Goal: Task Accomplishment & Management: Manage account settings

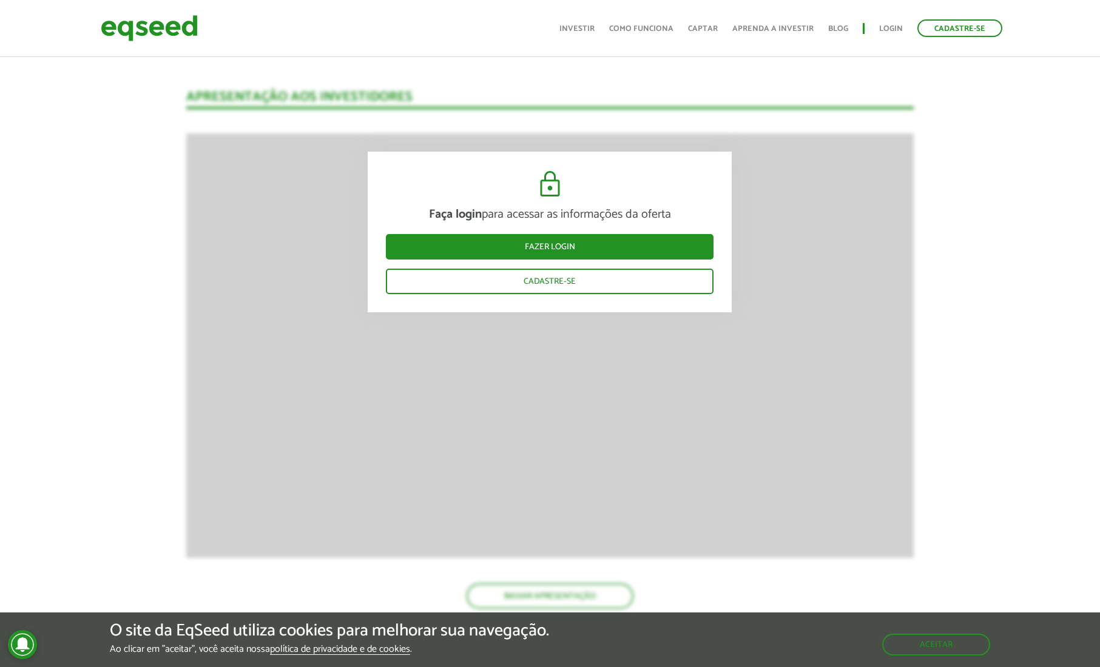
scroll to position [1250, 0]
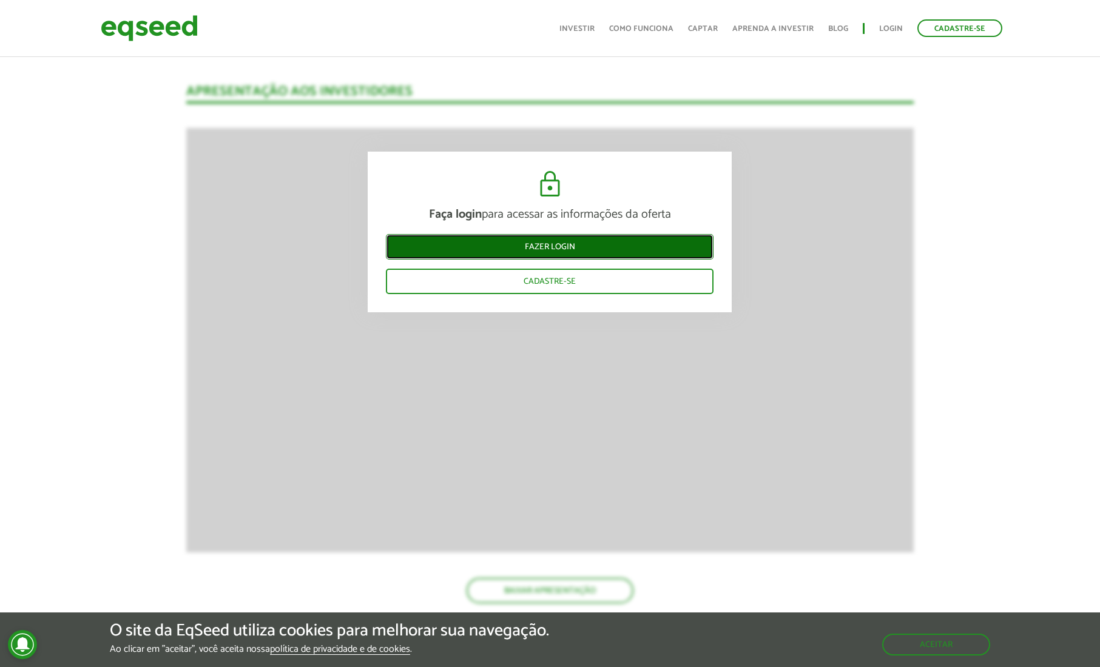
click at [553, 248] on link "Fazer login" at bounding box center [550, 246] width 328 height 25
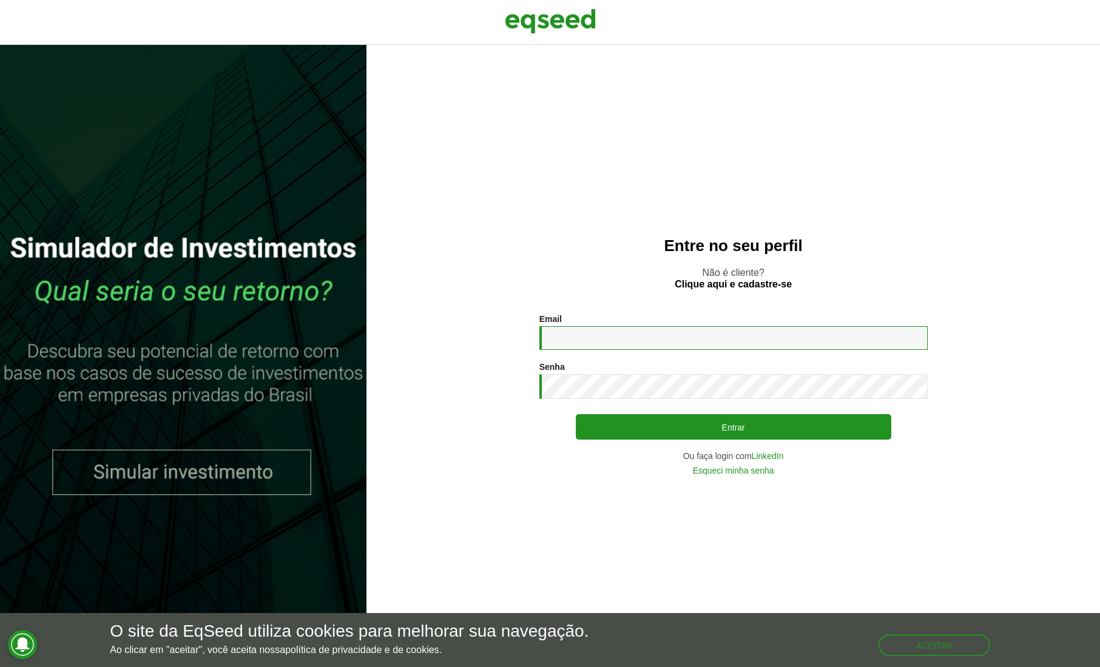
click at [584, 337] on input "Email *" at bounding box center [733, 338] width 388 height 24
type input "**********"
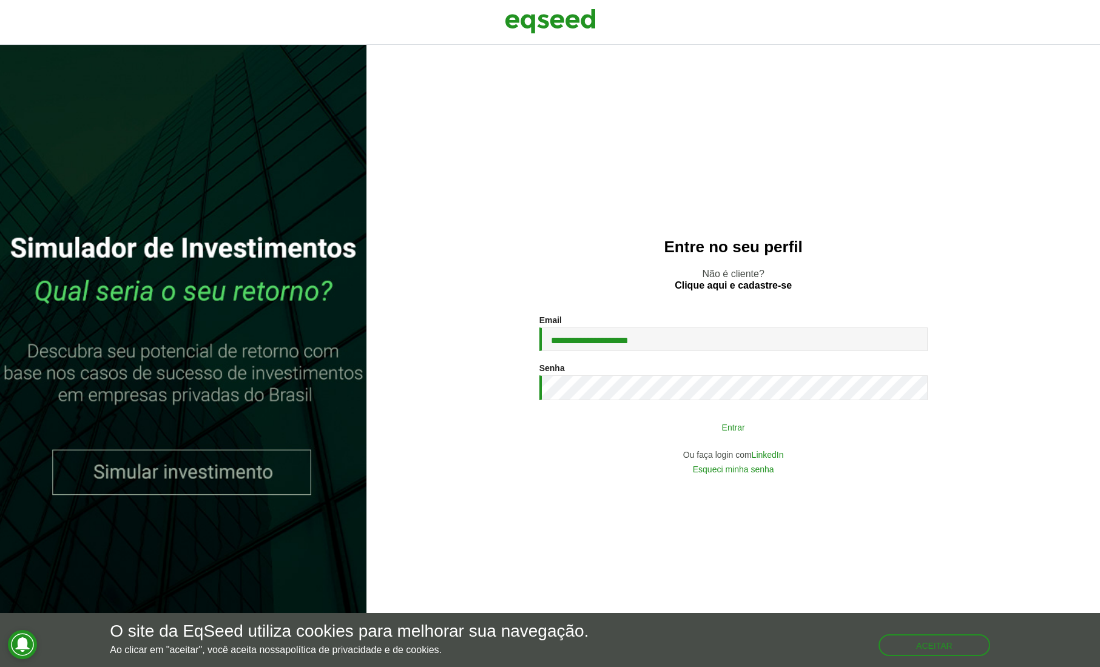
click at [656, 426] on button "Entrar" at bounding box center [733, 427] width 315 height 23
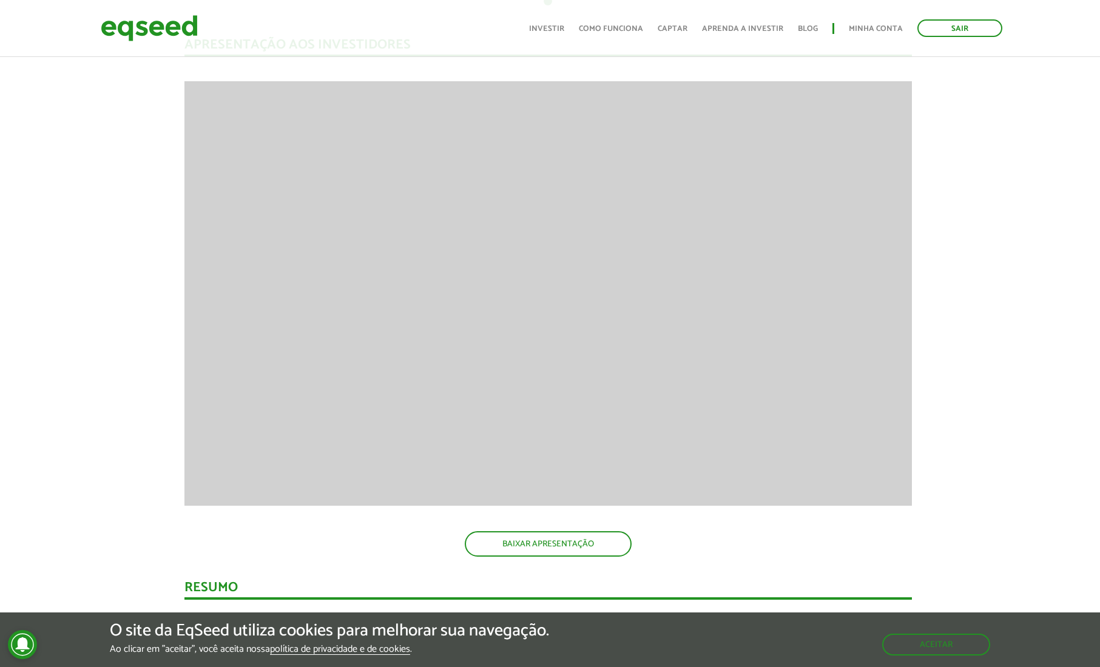
scroll to position [1112, 2]
